Goal: Check status: Check status

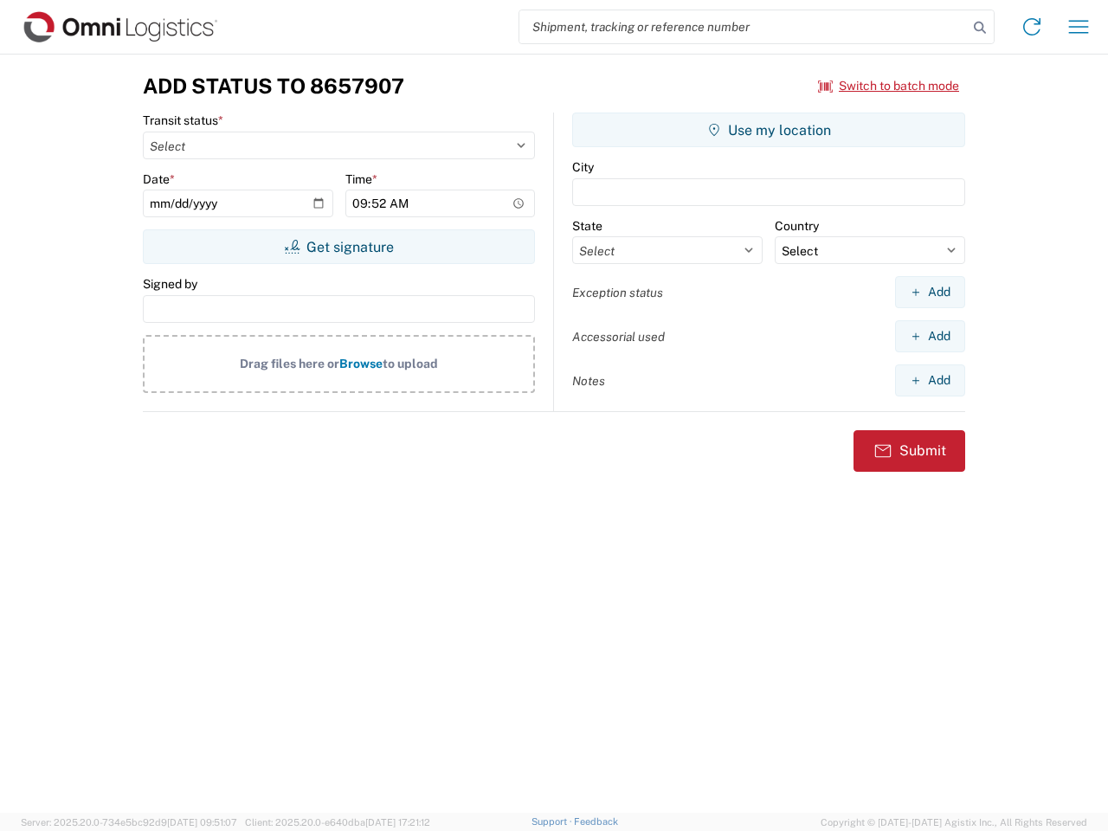
click at [744, 27] on input "search" at bounding box center [744, 26] width 449 height 33
click at [980, 28] on icon at bounding box center [980, 28] width 24 height 24
click at [1032, 27] on icon at bounding box center [1032, 27] width 28 height 28
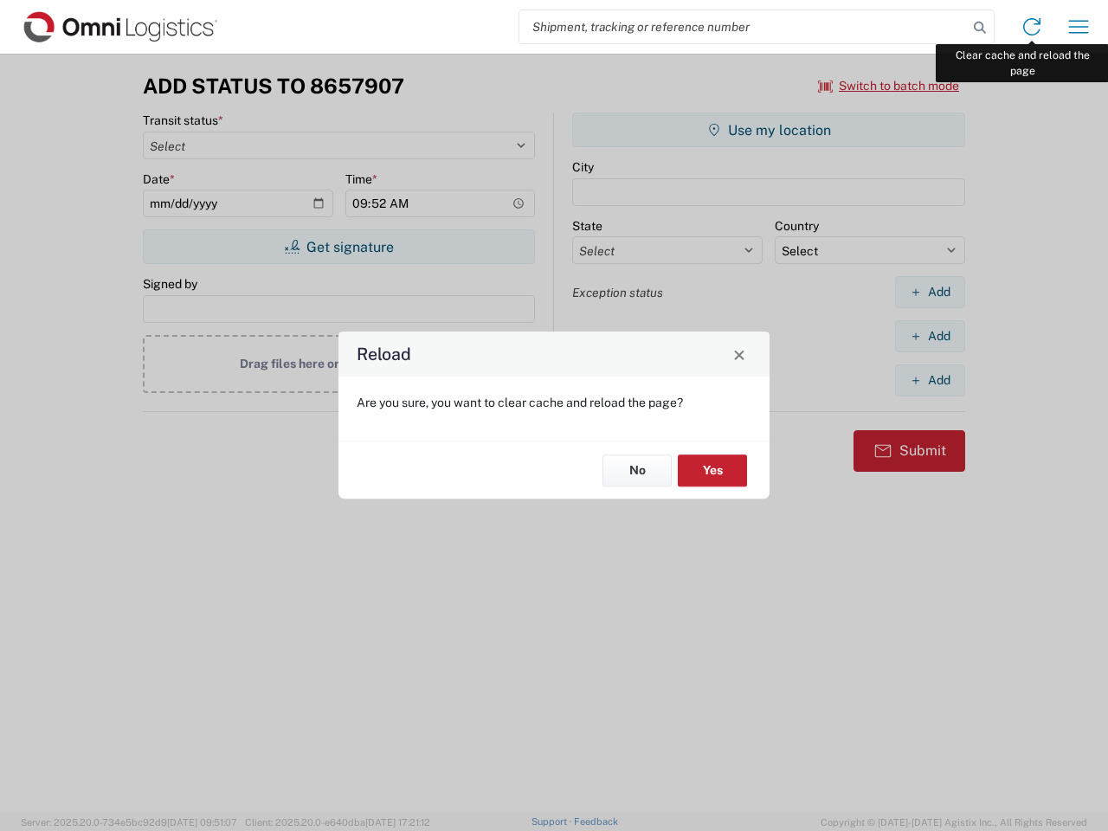
click at [1079, 27] on div "Reload Are you sure, you want to clear cache and reload the page? No Yes" at bounding box center [554, 415] width 1108 height 831
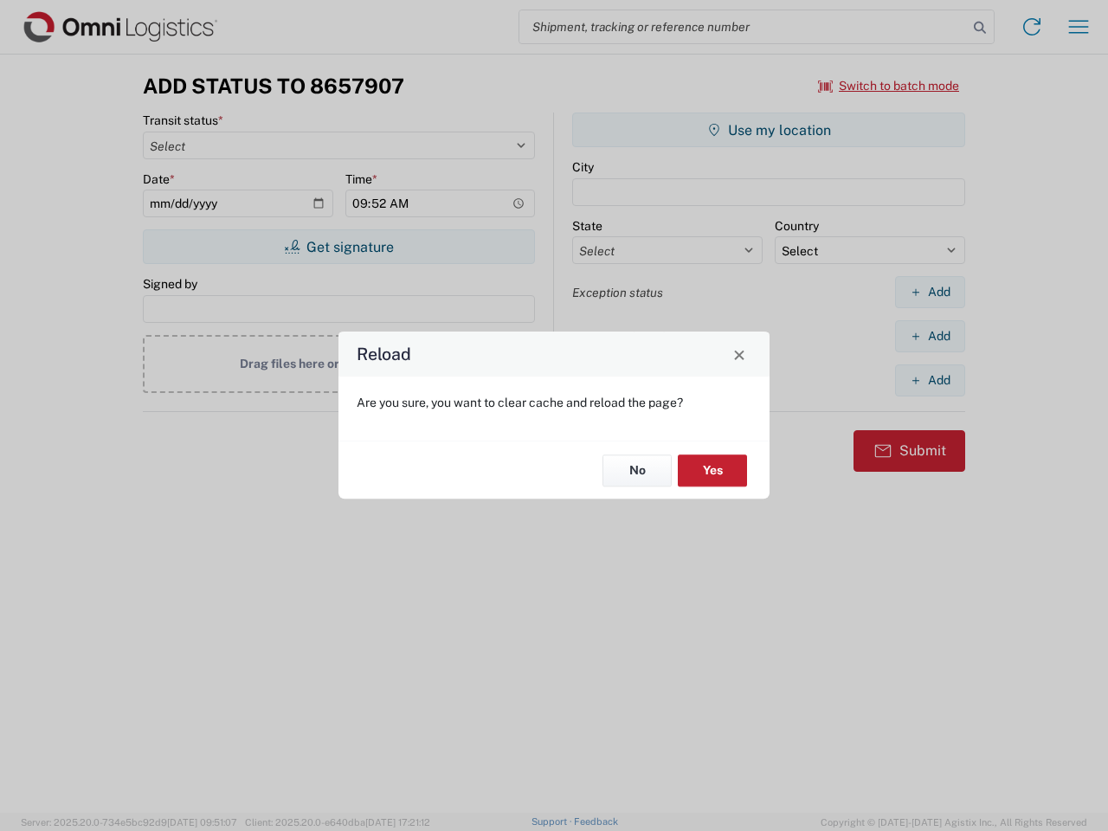
click at [889, 86] on div "Reload Are you sure, you want to clear cache and reload the page? No Yes" at bounding box center [554, 415] width 1108 height 831
click at [339, 247] on div "Reload Are you sure, you want to clear cache and reload the page? No Yes" at bounding box center [554, 415] width 1108 height 831
click at [769, 130] on div "Reload Are you sure, you want to clear cache and reload the page? No Yes" at bounding box center [554, 415] width 1108 height 831
click at [930, 292] on div "Reload Are you sure, you want to clear cache and reload the page? No Yes" at bounding box center [554, 415] width 1108 height 831
click at [930, 336] on div "Reload Are you sure, you want to clear cache and reload the page? No Yes" at bounding box center [554, 415] width 1108 height 831
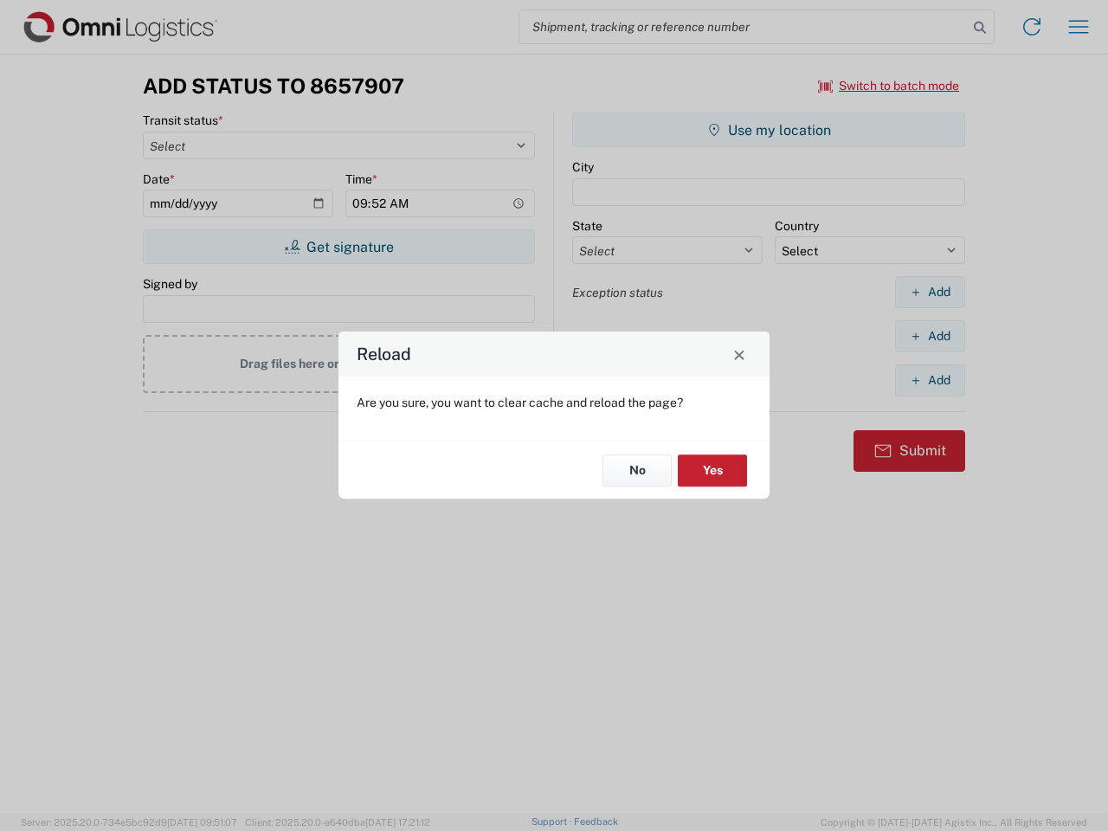
click at [930, 380] on div "Reload Are you sure, you want to clear cache and reload the page? No Yes" at bounding box center [554, 415] width 1108 height 831
